Goal: Book appointment/travel/reservation

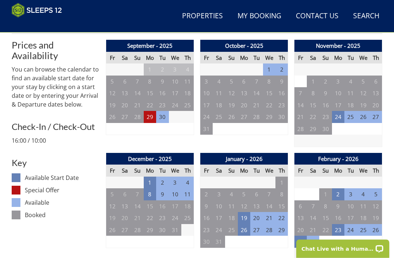
scroll to position [274, 0]
click at [150, 118] on td "29" at bounding box center [150, 117] width 12 height 12
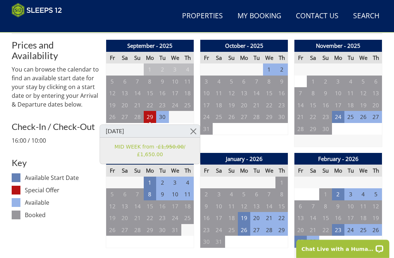
click at [190, 133] on link at bounding box center [193, 131] width 13 height 13
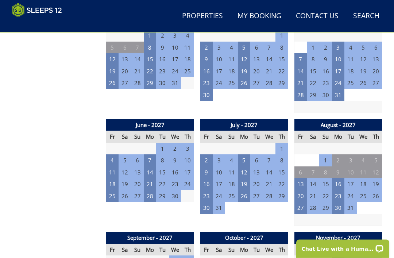
scroll to position [985, 0]
click at [151, 154] on td "7" at bounding box center [150, 160] width 12 height 12
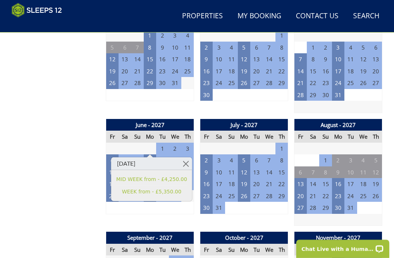
scroll to position [999, 0]
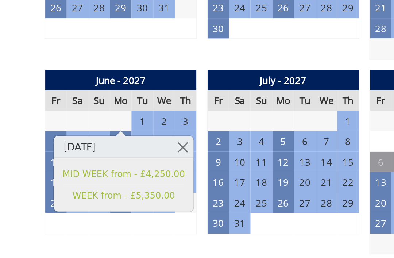
click at [179, 143] on link at bounding box center [185, 149] width 13 height 13
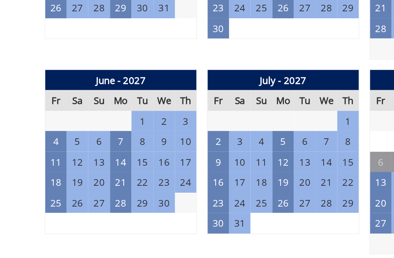
click at [144, 152] on td "14" at bounding box center [150, 158] width 12 height 12
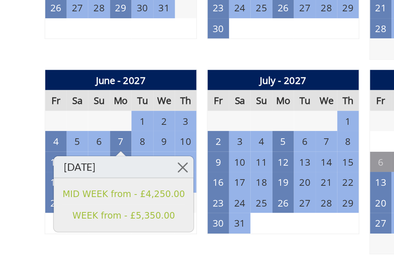
click at [179, 155] on link at bounding box center [185, 161] width 13 height 13
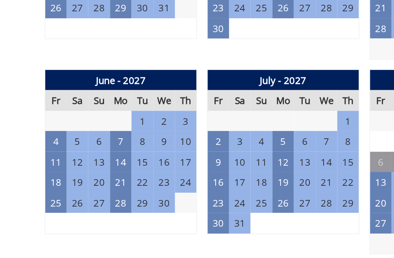
click at [144, 164] on td "21" at bounding box center [150, 170] width 12 height 12
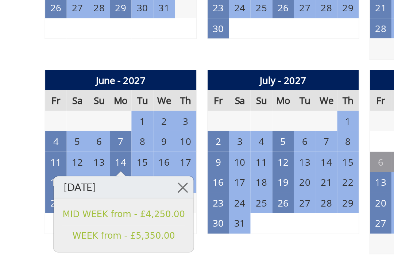
click at [179, 166] on link at bounding box center [185, 172] width 13 height 13
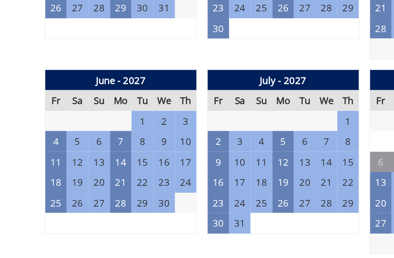
click at [144, 176] on td "28" at bounding box center [150, 182] width 12 height 12
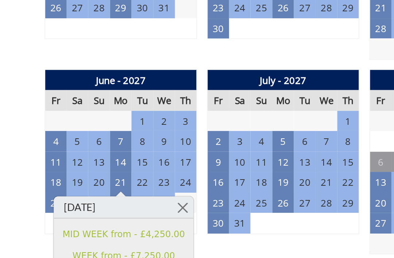
click at [179, 178] on link at bounding box center [185, 184] width 13 height 13
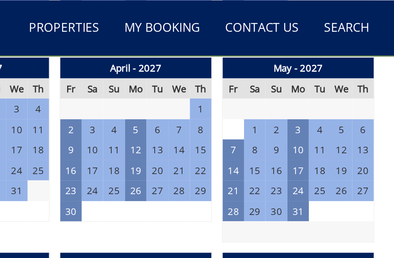
scroll to position [957, 0]
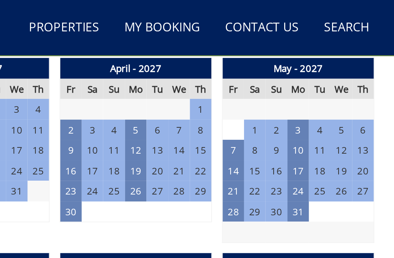
click at [332, 117] on td "31" at bounding box center [338, 123] width 12 height 12
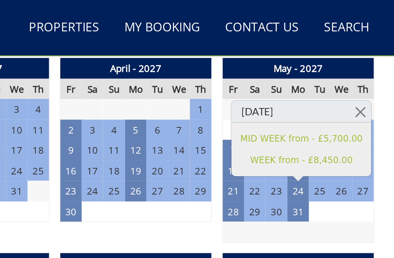
click at [368, 65] on link at bounding box center [374, 64] width 13 height 13
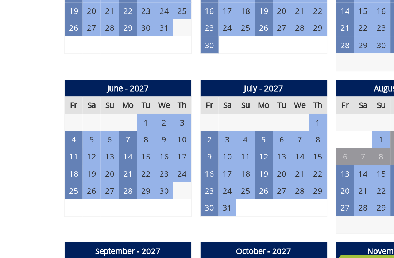
scroll to position [987, 0]
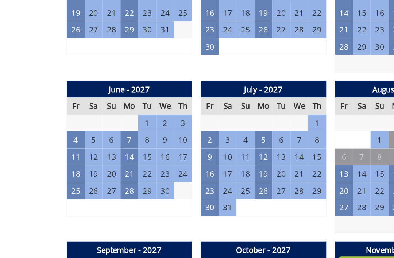
click at [144, 188] on td "28" at bounding box center [150, 194] width 12 height 12
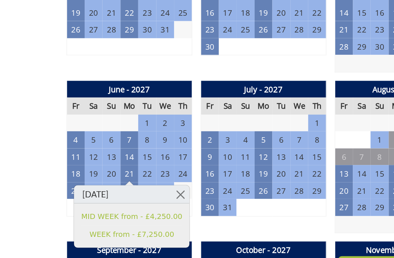
click at [179, 190] on link at bounding box center [185, 196] width 13 height 13
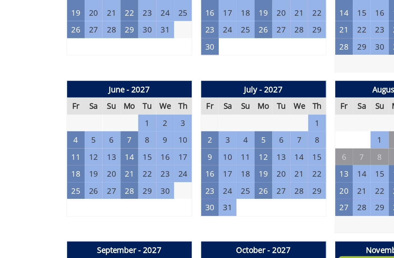
click at [144, 188] on td "28" at bounding box center [150, 194] width 12 height 12
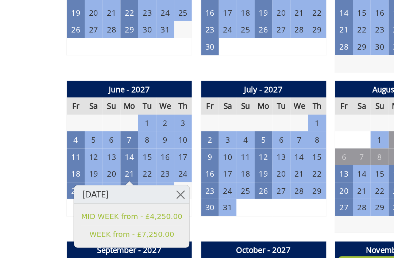
click at [179, 190] on link at bounding box center [185, 196] width 13 height 13
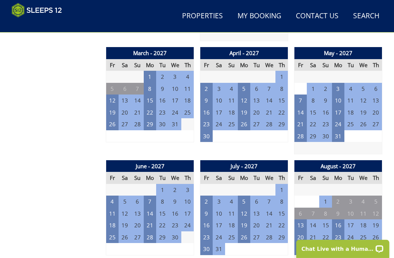
scroll to position [944, 0]
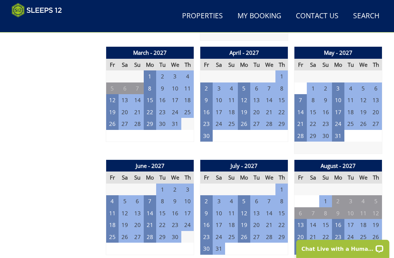
click at [343, 130] on td "31" at bounding box center [338, 136] width 12 height 12
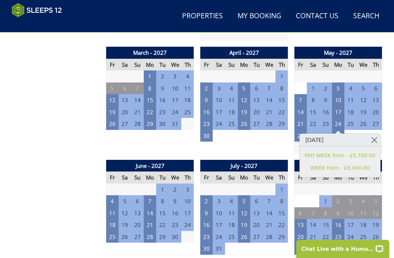
click at [368, 137] on link at bounding box center [374, 140] width 13 height 13
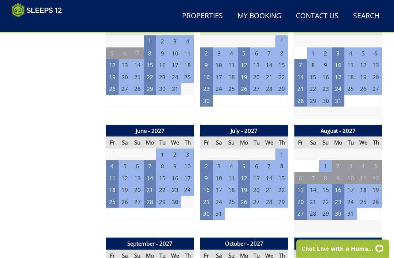
scroll to position [979, 0]
click at [152, 160] on td "7" at bounding box center [150, 166] width 12 height 12
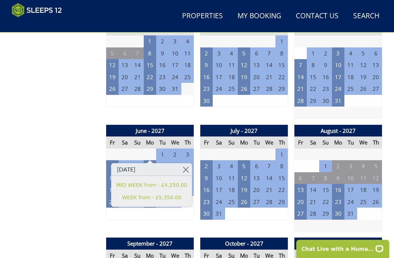
click at [160, 187] on link "MID WEEK from - £4,250.00" at bounding box center [151, 185] width 71 height 8
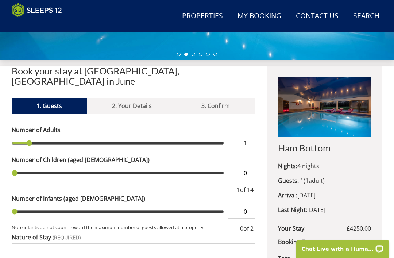
scroll to position [209, 0]
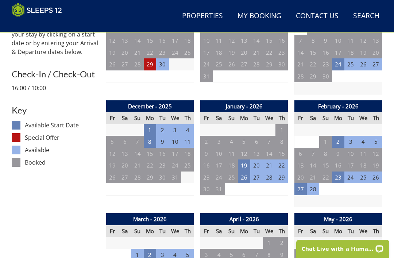
scroll to position [325, 0]
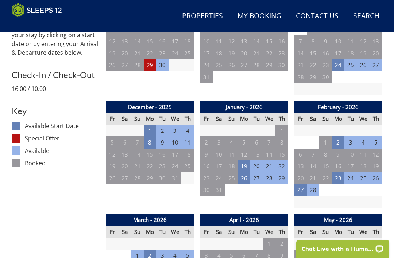
click at [246, 184] on td "2" at bounding box center [244, 190] width 12 height 12
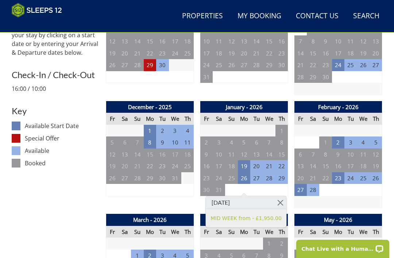
click at [274, 208] on link at bounding box center [280, 202] width 13 height 13
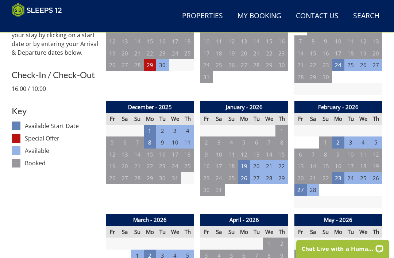
click at [342, 175] on td "23" at bounding box center [338, 178] width 12 height 12
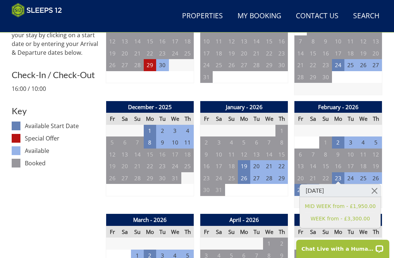
click at [369, 190] on link at bounding box center [374, 190] width 13 height 13
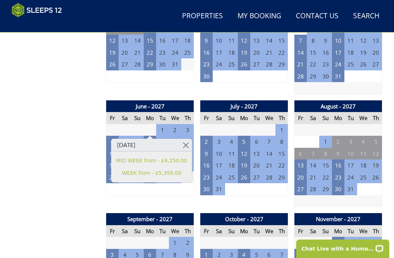
scroll to position [1002, 0]
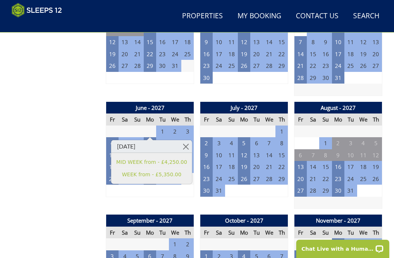
click at [184, 149] on link at bounding box center [185, 146] width 13 height 13
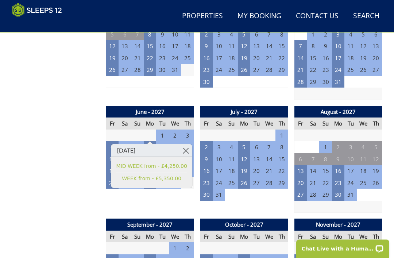
scroll to position [998, 0]
click at [179, 149] on link at bounding box center [185, 150] width 13 height 13
click at [185, 155] on link at bounding box center [185, 150] width 13 height 13
click at [183, 148] on link at bounding box center [185, 150] width 13 height 13
click at [181, 153] on link at bounding box center [185, 150] width 13 height 13
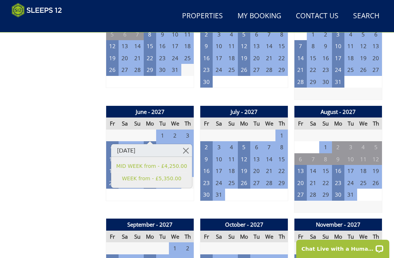
click at [162, 180] on link "WEEK from - £5,350.00" at bounding box center [151, 179] width 71 height 8
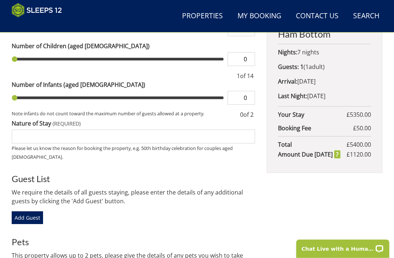
scroll to position [323, 0]
